Goal: Task Accomplishment & Management: Use online tool/utility

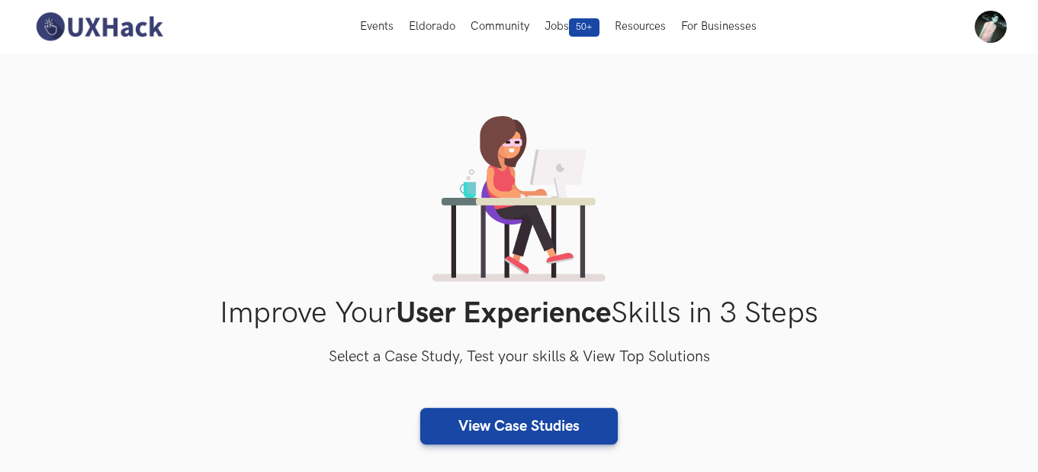
drag, startPoint x: 1038, startPoint y: 66, endPoint x: 1031, endPoint y: 155, distance: 89.5
click at [1028, 162] on section "Improve Your User Experience Skills in 3 Steps Select a Case Study, Test your s…" at bounding box center [519, 318] width 1038 height 530
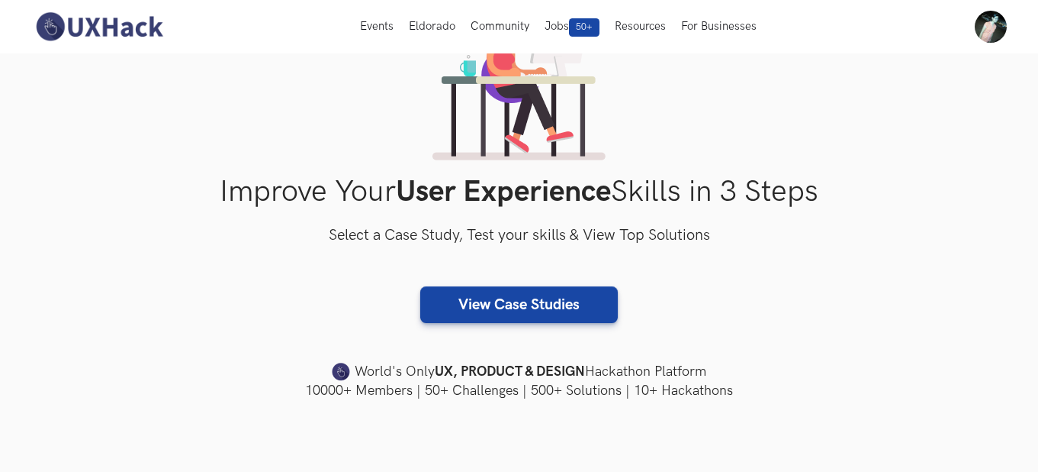
scroll to position [152, 0]
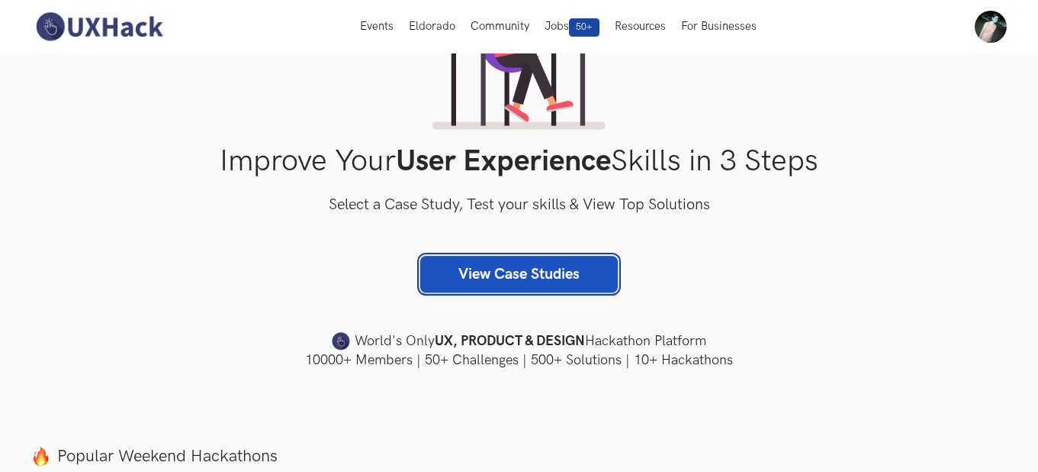
click at [495, 265] on link "View Case Studies" at bounding box center [519, 274] width 198 height 37
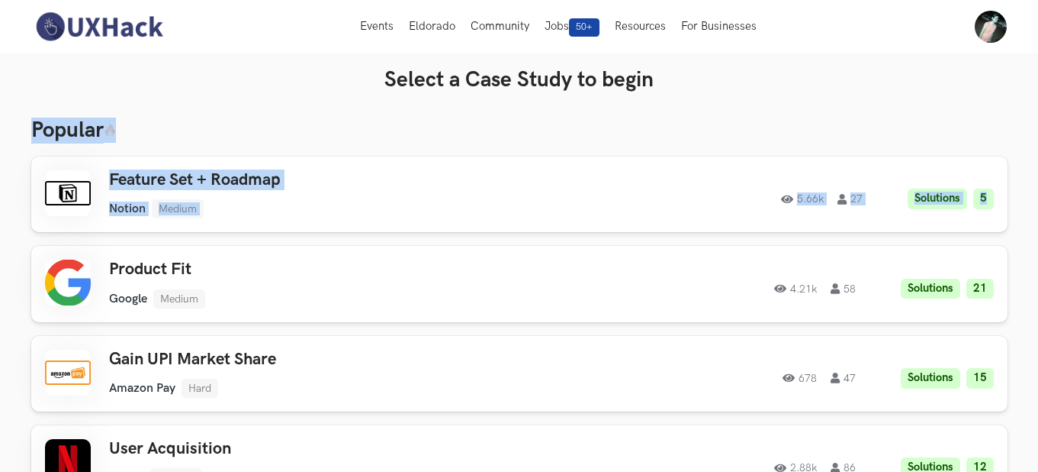
scroll to position [0, 29]
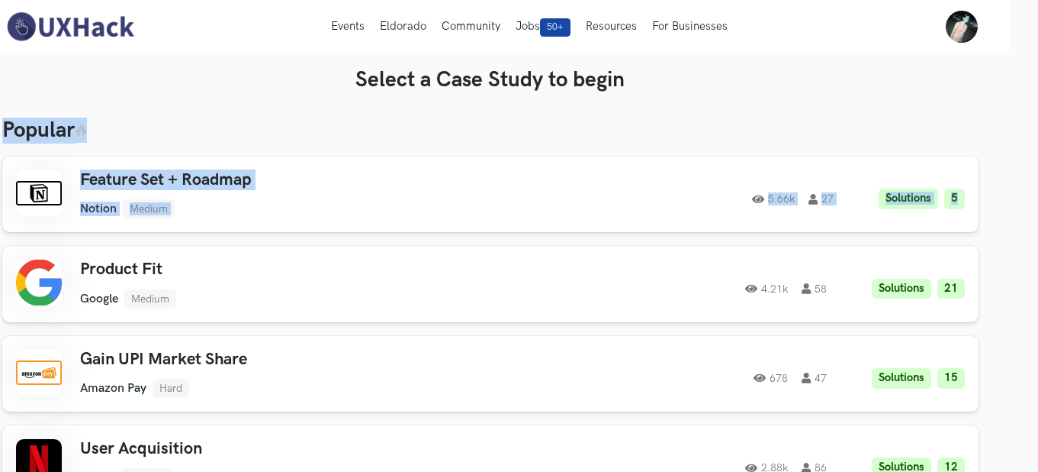
drag, startPoint x: 1037, startPoint y: 68, endPoint x: 1041, endPoint y: 150, distance: 82.5
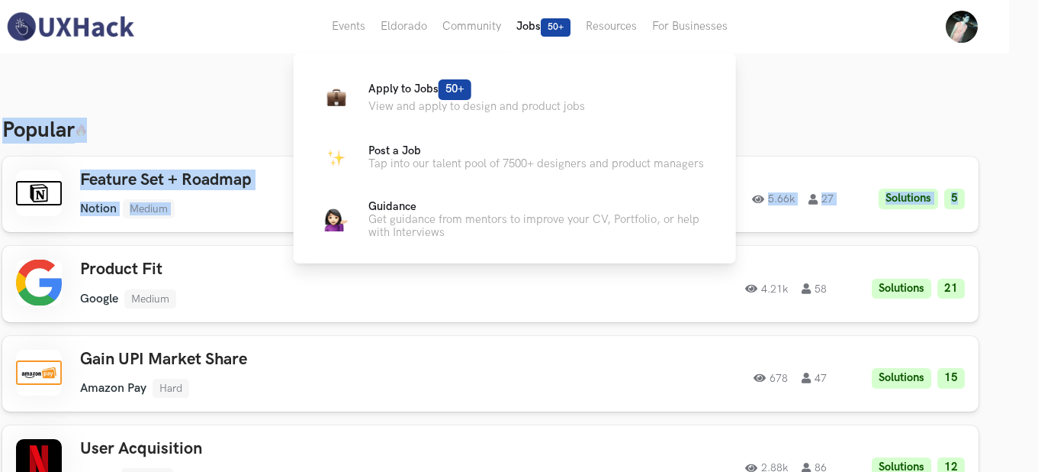
click at [539, 24] on button "Jobs 50+" at bounding box center [543, 26] width 69 height 53
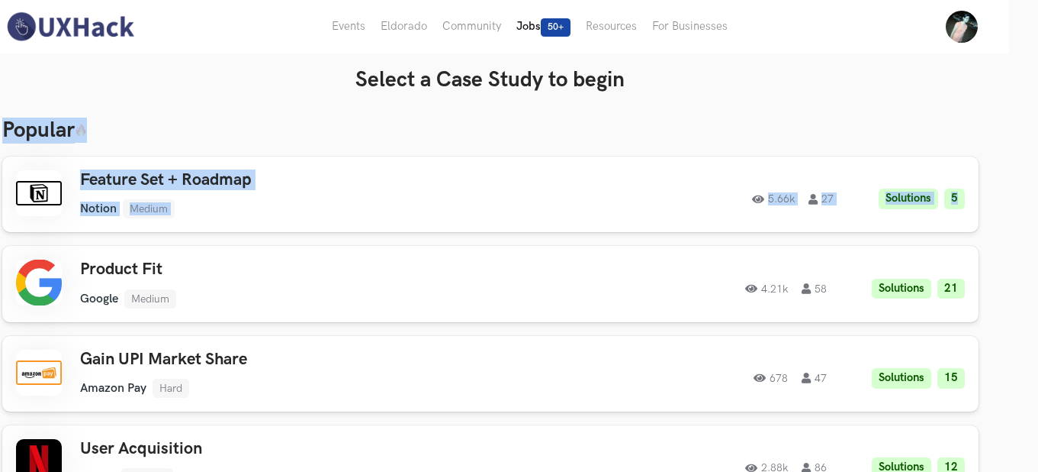
click at [539, 24] on button "Jobs 50+" at bounding box center [543, 26] width 69 height 53
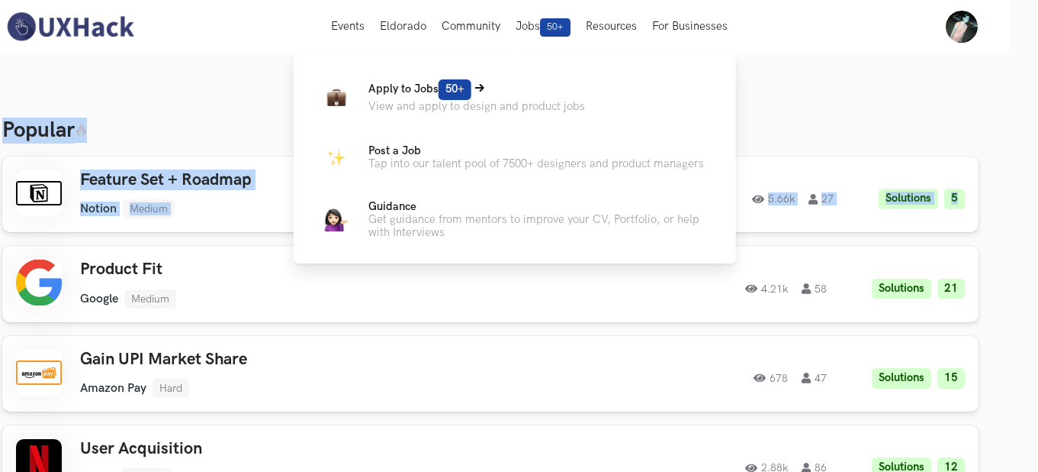
click at [483, 95] on p "Apply to Jobs 50+" at bounding box center [477, 89] width 217 height 21
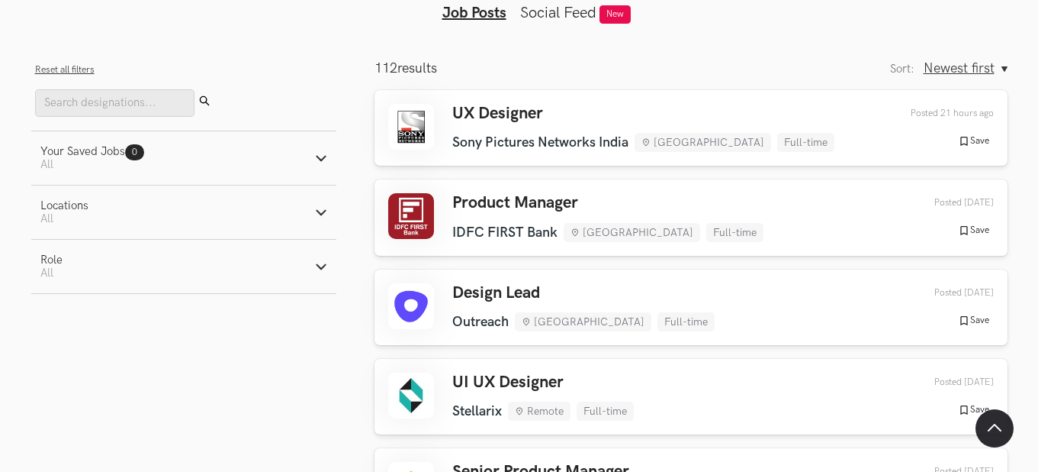
scroll to position [175, 0]
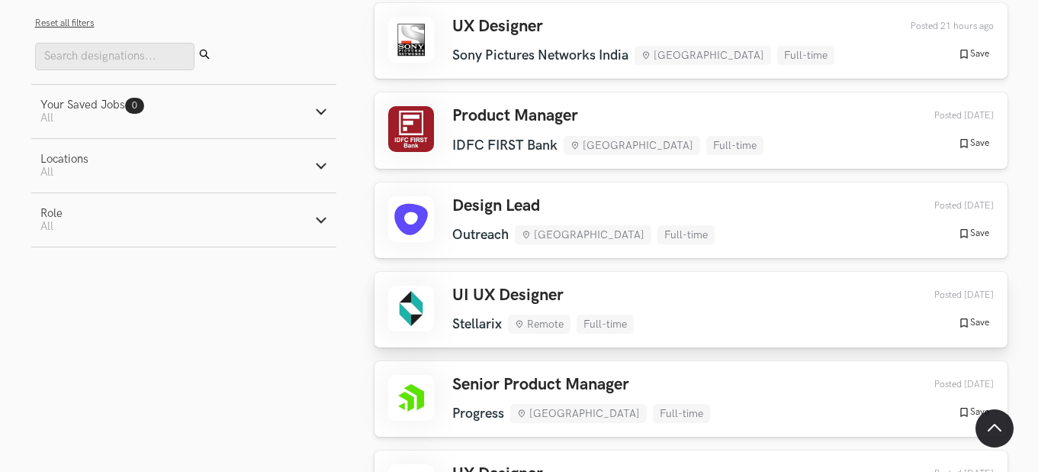
click at [496, 293] on h3 "UI UX Designer" at bounding box center [543, 295] width 182 height 20
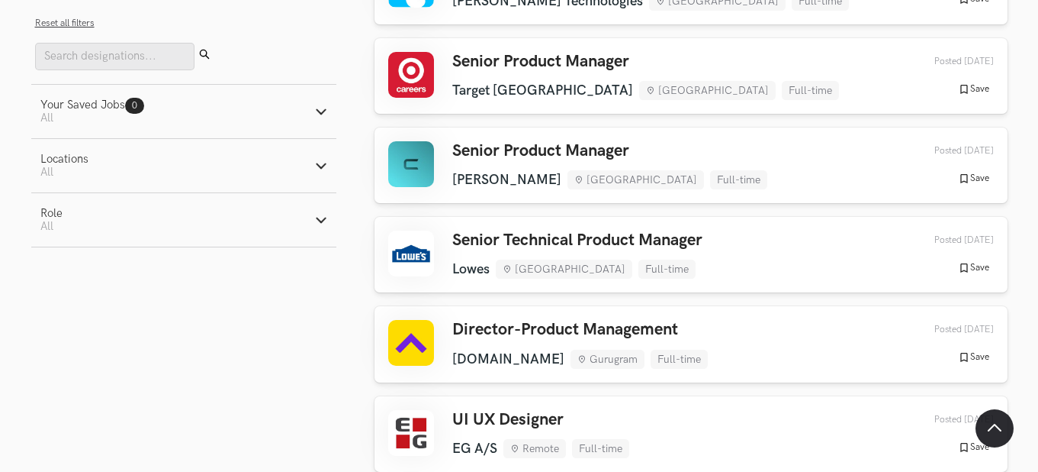
scroll to position [1611, 0]
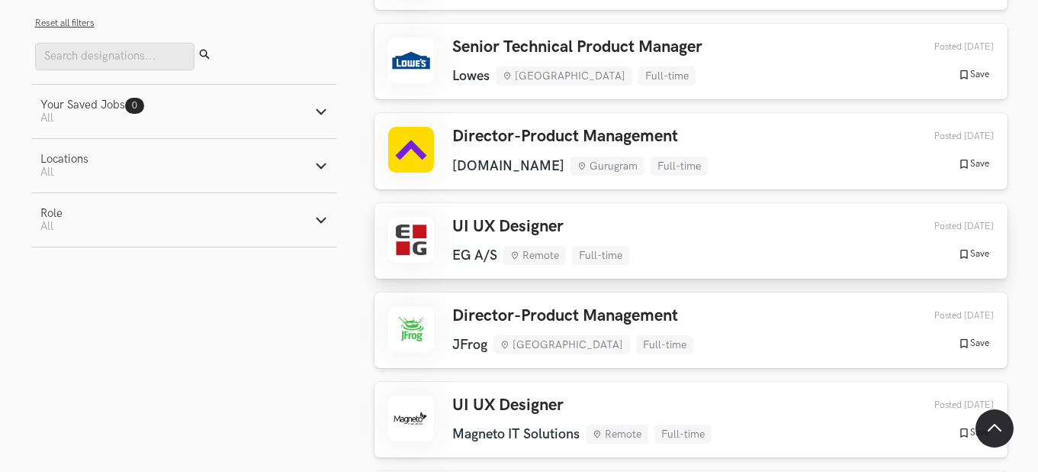
click at [495, 217] on h3 "UI UX Designer" at bounding box center [540, 227] width 177 height 20
